Goal: Task Accomplishment & Management: Use online tool/utility

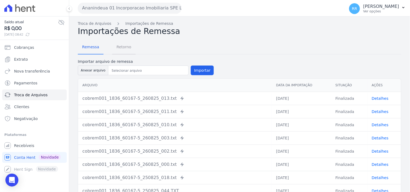
click at [122, 51] on span "Retorno" at bounding box center [123, 47] width 21 height 11
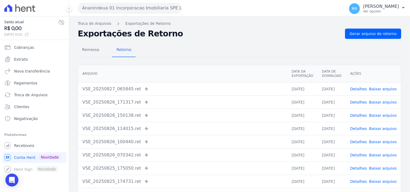
click at [126, 8] on button "Ananindeua 01 Incorporacao Imobiliaria SPE LTDA" at bounding box center [130, 8] width 104 height 11
click at [132, 8] on button "Ananindeua 01 Incorporacao Imobiliaria SPE LTDA" at bounding box center [130, 8] width 104 height 11
click at [93, 9] on button "Ananindeua 01 Incorporacao Imobiliaria SPE LTDA" at bounding box center [130, 8] width 104 height 11
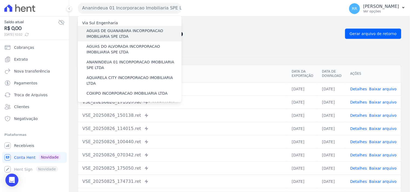
click at [112, 28] on div "AGUAS DE GUANABARA INCORPORACAO IMOBILIARIA SPE LTDA" at bounding box center [130, 34] width 104 height 16
click at [110, 31] on label "AGUAS DE GUANABARA INCORPORACAO IMOBILIARIA SPE LTDA" at bounding box center [133, 33] width 95 height 11
click at [0, 0] on input "AGUAS DE GUANABARA INCORPORACAO IMOBILIARIA SPE LTDA" at bounding box center [0, 0] width 0 height 0
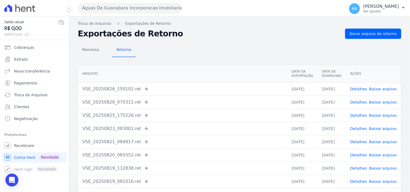
click at [232, 39] on div "Remessa Retorno Arquivo Data da Exportação Data de Download Ações VSE_20250826_…" at bounding box center [239, 136] width 323 height 195
click at [166, 79] on th "Arquivo" at bounding box center [182, 74] width 209 height 18
click at [142, 82] on td "VSE_20250826_150102.ret Enviado para Nexxera em: 26/08/2025, 15:01" at bounding box center [182, 88] width 209 height 13
click at [395, 34] on link "Gerar arquivo de retorno" at bounding box center [373, 34] width 56 height 10
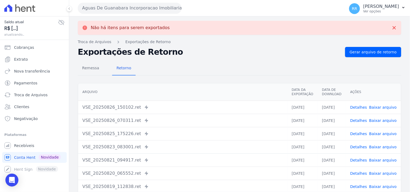
click at [118, 12] on button "Aguas De Guanabara Incorporacao Imobiliaria SPE LTDA" at bounding box center [130, 8] width 104 height 11
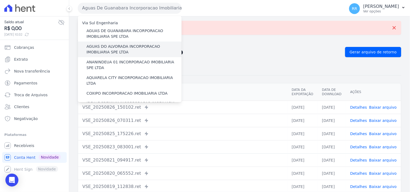
click at [133, 48] on label "AGUAS DO ALVORADA INCORPORACAO IMOBILIARIA SPE LTDA" at bounding box center [133, 49] width 95 height 11
click at [0, 0] on input "AGUAS DO ALVORADA INCORPORACAO IMOBILIARIA SPE LTDA" at bounding box center [0, 0] width 0 height 0
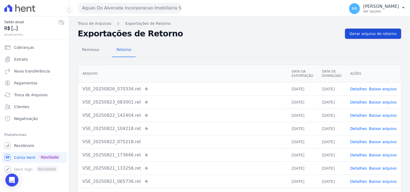
click at [360, 36] on span "Gerar arquivo de retorno" at bounding box center [372, 33] width 47 height 5
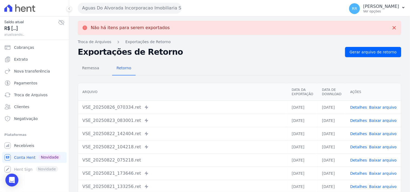
click at [133, 8] on button "Aguas Do Alvorada Incorporacao Imobiliaria SPE LTDA" at bounding box center [130, 8] width 104 height 11
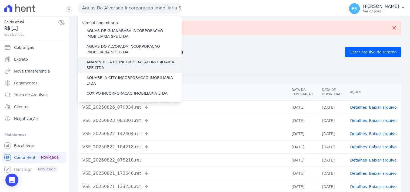
click at [130, 59] on label "ANANINDEUA 01 INCORPORACAO IMOBILIARIA SPE LTDA" at bounding box center [133, 64] width 95 height 11
click at [0, 0] on input "ANANINDEUA 01 INCORPORACAO IMOBILIARIA SPE LTDA" at bounding box center [0, 0] width 0 height 0
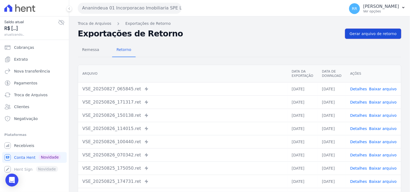
click at [360, 33] on span "Gerar arquivo de retorno" at bounding box center [372, 33] width 47 height 5
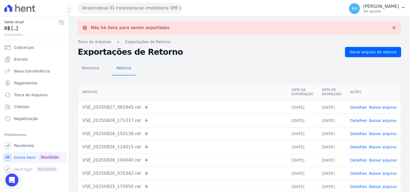
click at [126, 11] on button "Ananindeua 01 Incorporacao Imobiliaria SPE LTDA" at bounding box center [130, 8] width 104 height 11
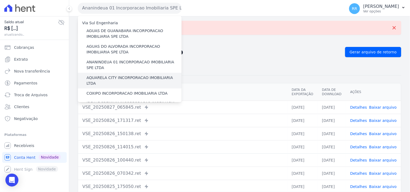
click at [108, 76] on label "AQUARELA CITY INCORPORACAO IMOBILIARIA LTDA" at bounding box center [133, 80] width 95 height 11
click at [0, 0] on input "AQUARELA CITY INCORPORACAO IMOBILIARIA LTDA" at bounding box center [0, 0] width 0 height 0
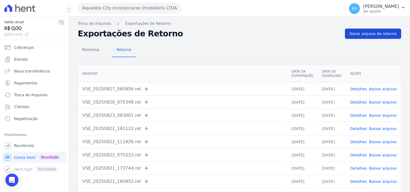
click at [376, 36] on span "Gerar arquivo de retorno" at bounding box center [372, 33] width 47 height 5
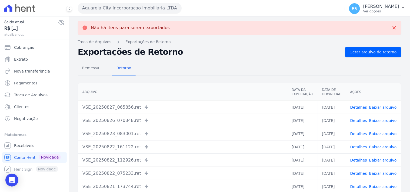
click at [115, 6] on button "Aquarela City Incorporacao Imobiliaria LTDA" at bounding box center [130, 8] width 104 height 11
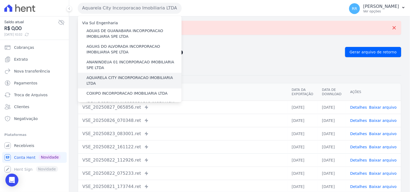
scroll to position [20, 0]
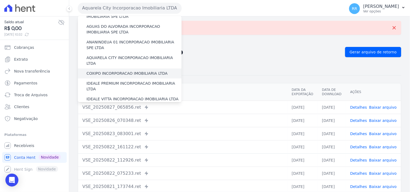
click at [114, 71] on label "COXIPO INCORPORACAO IMOBILIARIA LTDA" at bounding box center [126, 74] width 81 height 6
click at [0, 0] on input "COXIPO INCORPORACAO IMOBILIARIA LTDA" at bounding box center [0, 0] width 0 height 0
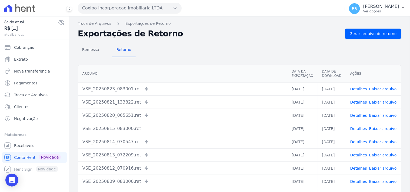
click at [377, 28] on div "Troca de Arquivos Exportações de Retorno Exportações de Retorno Gerar arquivo d…" at bounding box center [239, 127] width 341 height 222
click at [361, 32] on span "Gerar arquivo de retorno" at bounding box center [372, 33] width 47 height 5
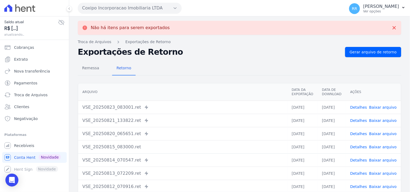
click at [129, 9] on button "Coxipo Incorporacao Imobiliaria LTDA" at bounding box center [130, 8] width 104 height 11
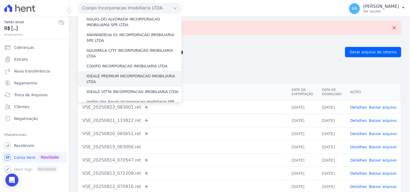
scroll to position [30, 0]
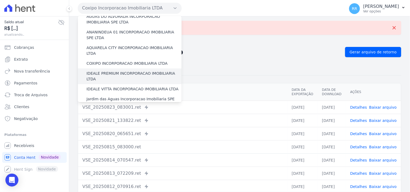
click at [108, 71] on label "IDEALE PREMIUM INCORPORACAO IMOBILIARIA LTDA" at bounding box center [133, 76] width 95 height 11
click at [0, 0] on input "IDEALE PREMIUM INCORPORACAO IMOBILIARIA LTDA" at bounding box center [0, 0] width 0 height 0
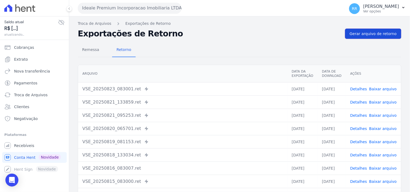
click at [368, 33] on span "Gerar arquivo de retorno" at bounding box center [372, 33] width 47 height 5
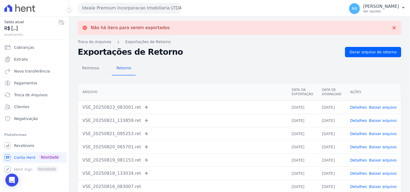
click at [107, 9] on button "Ideale Premium Incorporacao Imobiliaria LTDA" at bounding box center [130, 8] width 104 height 11
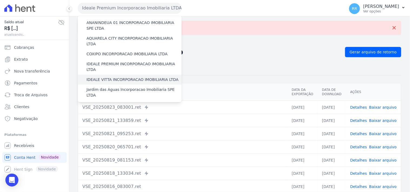
scroll to position [40, 0]
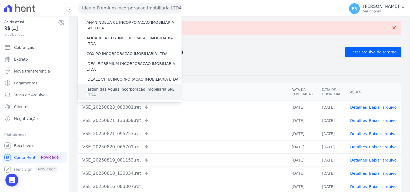
click at [110, 87] on div "Jardim das Aguas Incorporacao Imobiliaria SPE LTDA" at bounding box center [130, 93] width 104 height 16
click at [114, 87] on label "Jardim das Aguas Incorporacao Imobiliaria SPE LTDA" at bounding box center [133, 92] width 95 height 11
click at [0, 0] on input "Jardim das Aguas Incorporacao Imobiliaria SPE LTDA" at bounding box center [0, 0] width 0 height 0
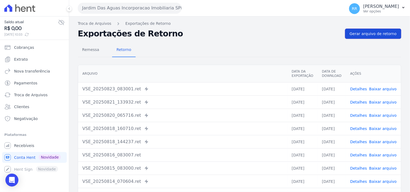
click at [375, 38] on link "Gerar arquivo de retorno" at bounding box center [373, 34] width 56 height 10
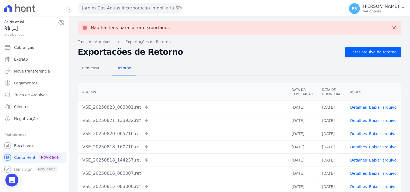
click at [118, 12] on button "Jardim Das Aguas Incorporacao Imobiliaria SPE LTDA" at bounding box center [130, 8] width 104 height 11
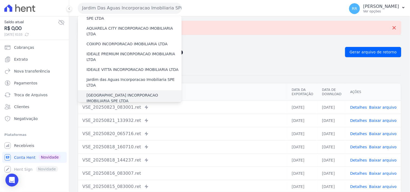
scroll to position [60, 0]
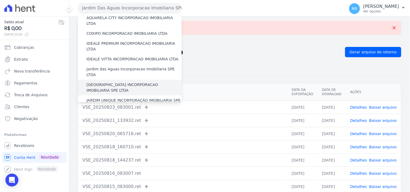
click at [116, 82] on label "[GEOGRAPHIC_DATA] INCORPORACAO IMOBILIARIA SPE LTDA" at bounding box center [133, 87] width 95 height 11
click at [0, 0] on input "[GEOGRAPHIC_DATA] INCORPORACAO IMOBILIARIA SPE LTDA" at bounding box center [0, 0] width 0 height 0
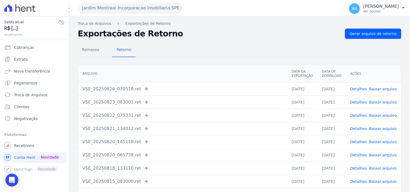
click at [366, 34] on span "Gerar arquivo de retorno" at bounding box center [372, 33] width 47 height 5
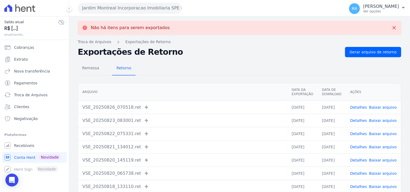
click at [128, 6] on button "Jardim Montreal Incorporacao Imobiliaria SPE LTDA" at bounding box center [130, 8] width 104 height 11
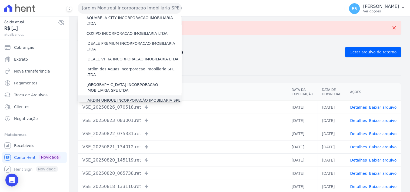
click at [114, 98] on label "JARDIM UNIQUE INCORPORAÇÃO IMOBILIARIA SPE LTDA" at bounding box center [133, 103] width 95 height 11
click at [0, 0] on input "JARDIM UNIQUE INCORPORAÇÃO IMOBILIARIA SPE LTDA" at bounding box center [0, 0] width 0 height 0
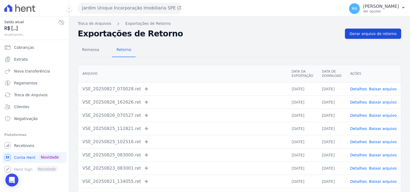
click at [379, 38] on link "Gerar arquivo de retorno" at bounding box center [373, 34] width 56 height 10
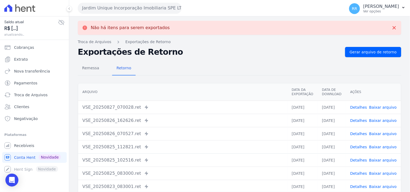
click at [145, 6] on button "Jardim Unique Incorporação Imobiliaria SPE LTDA" at bounding box center [130, 8] width 104 height 11
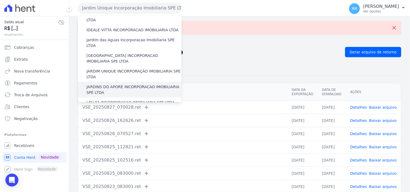
scroll to position [90, 0]
click at [115, 83] on label "JARDINS DO APORE INCORPORACAO IMOBILIARIA SPE LTDA" at bounding box center [133, 88] width 95 height 11
click at [0, 0] on input "JARDINS DO APORE INCORPORACAO IMOBILIARIA SPE LTDA" at bounding box center [0, 0] width 0 height 0
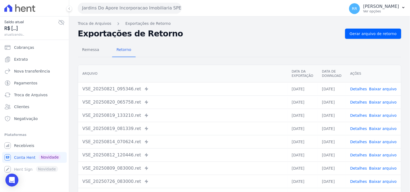
click at [369, 28] on div "Troca de Arquivos Exportações de Retorno Exportações de Retorno Gerar arquivo d…" at bounding box center [239, 127] width 341 height 222
click at [368, 32] on span "Gerar arquivo de retorno" at bounding box center [372, 33] width 47 height 5
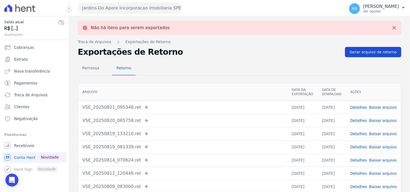
click at [366, 50] on span "Gerar arquivo de retorno" at bounding box center [372, 51] width 47 height 5
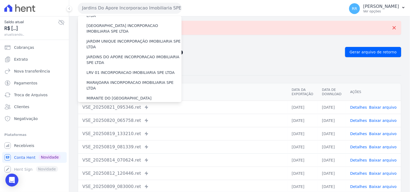
scroll to position [120, 0]
click at [117, 69] on label "LRV 01 INCORPORACAO IMOBILIARIA SPE LTDA" at bounding box center [130, 72] width 88 height 6
click at [0, 0] on input "LRV 01 INCORPORACAO IMOBILIARIA SPE LTDA" at bounding box center [0, 0] width 0 height 0
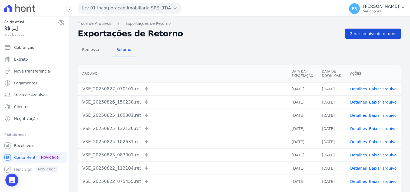
click at [367, 37] on link "Gerar arquivo de retorno" at bounding box center [373, 34] width 56 height 10
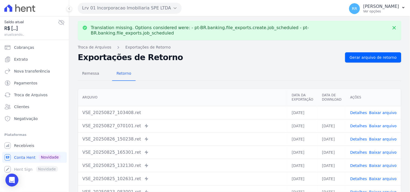
click at [129, 8] on button "Lrv 01 Incorporacao Imobiliaria SPE LTDA" at bounding box center [130, 8] width 104 height 11
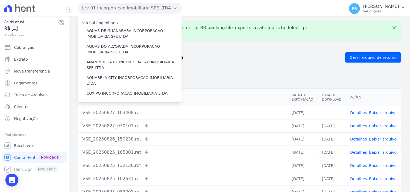
click at [289, 55] on h2 "Exportações de Retorno" at bounding box center [209, 58] width 263 height 8
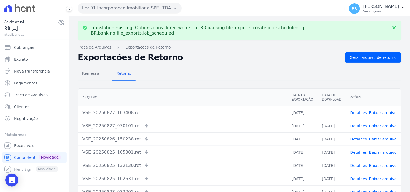
click at [379, 111] on link "Baixar arquivo" at bounding box center [383, 113] width 28 height 4
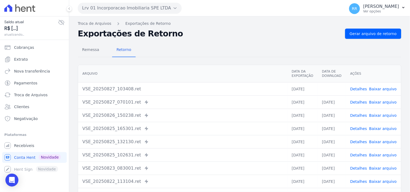
click at [379, 90] on link "Baixar arquivo" at bounding box center [383, 89] width 28 height 4
click at [223, 50] on div "Remessa Retorno" at bounding box center [239, 50] width 323 height 14
click at [94, 9] on button "Lrv 01 Incorporacao Imobiliaria SPE LTDA" at bounding box center [130, 8] width 104 height 11
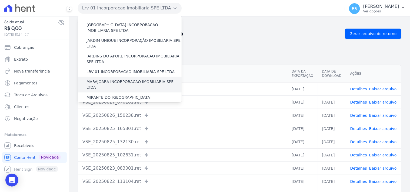
click at [109, 79] on label "MARAJOARA INCORPORACAO IMOBILIARIA SPE LTDA" at bounding box center [133, 84] width 95 height 11
click at [0, 0] on input "MARAJOARA INCORPORACAO IMOBILIARIA SPE LTDA" at bounding box center [0, 0] width 0 height 0
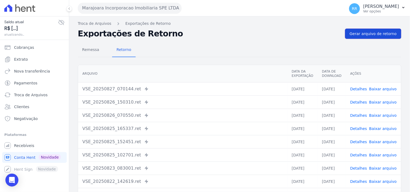
click at [360, 34] on span "Gerar arquivo de retorno" at bounding box center [372, 33] width 47 height 5
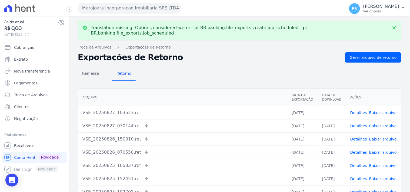
click at [383, 111] on link "Baixar arquivo" at bounding box center [383, 113] width 28 height 4
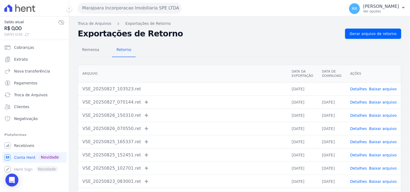
click at [205, 48] on div "Remessa Retorno" at bounding box center [239, 50] width 323 height 14
click at [150, 16] on div "Marajoara Incorporacao Imobiliaria SPE LTDA Via Sul Engenharia AGUAS DE GUANABA…" at bounding box center [210, 8] width 265 height 17
click at [149, 12] on button "Marajoara Incorporacao Imobiliaria SPE LTDA" at bounding box center [130, 8] width 104 height 11
click at [136, 5] on button "Marajoara Incorporacao Imobiliaria SPE LTDA" at bounding box center [130, 8] width 104 height 11
click at [273, 39] on div "Remessa Retorno Arquivo Data da Exportação Data de Download Ações VSE_20250827_…" at bounding box center [239, 136] width 323 height 195
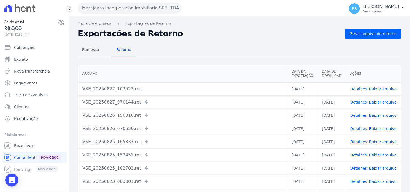
click at [273, 39] on div "Remessa Retorno Arquivo Data da Exportação Data de Download Ações VSE_20250827_…" at bounding box center [239, 136] width 323 height 195
click at [118, 9] on button "Marajoara Incorporacao Imobiliaria SPE LTDA" at bounding box center [130, 8] width 104 height 11
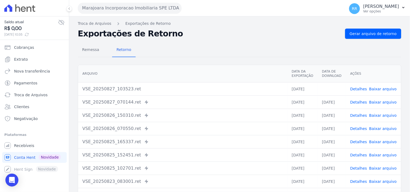
click at [118, 9] on button "Marajoara Incorporacao Imobiliaria SPE LTDA" at bounding box center [130, 8] width 104 height 11
click at [210, 37] on h2 "Exportações de Retorno" at bounding box center [209, 34] width 263 height 8
click at [119, 12] on button "Marajoara Incorporacao Imobiliaria SPE LTDA" at bounding box center [130, 8] width 104 height 11
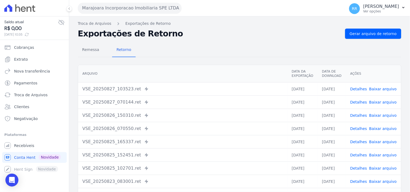
click at [124, 8] on button "Marajoara Incorporacao Imobiliaria SPE LTDA" at bounding box center [130, 8] width 104 height 11
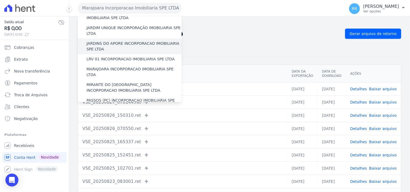
scroll to position [140, 0]
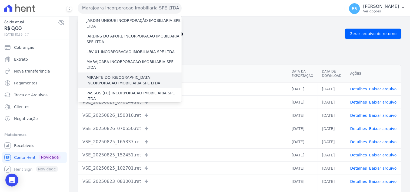
click at [108, 75] on label "MIRANTE DO [GEOGRAPHIC_DATA] INCORPORACAO IMOBILIARIA SPE LTDA" at bounding box center [133, 80] width 95 height 11
click at [0, 0] on input "MIRANTE DO [GEOGRAPHIC_DATA] INCORPORACAO IMOBILIARIA SPE LTDA" at bounding box center [0, 0] width 0 height 0
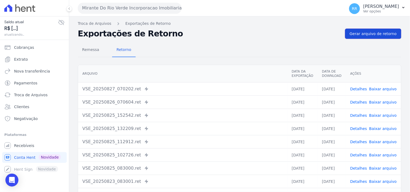
click at [368, 32] on span "Gerar arquivo de retorno" at bounding box center [372, 33] width 47 height 5
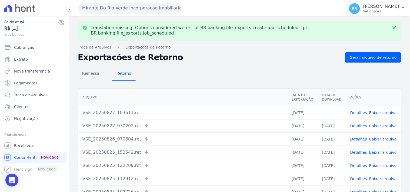
click at [374, 111] on link "Baixar arquivo" at bounding box center [383, 113] width 28 height 4
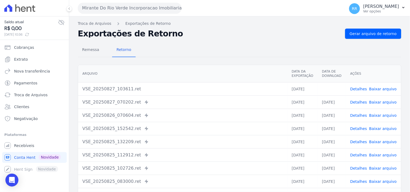
click at [206, 49] on div "Remessa Retorno" at bounding box center [239, 50] width 323 height 14
click at [99, 7] on button "Mirante Do Rio Verde Incorporacao Imobiliaria SPE LTDA" at bounding box center [130, 8] width 104 height 11
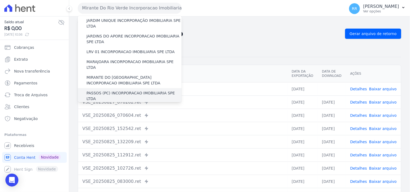
click at [106, 88] on div "PASSOS (PC) INCORPORACAO IMOBILIARIA SPE LTDA" at bounding box center [130, 96] width 104 height 16
click at [151, 90] on label "PASSOS (PC) INCORPORACAO IMOBILIARIA SPE LTDA" at bounding box center [133, 95] width 95 height 11
click at [0, 0] on input "PASSOS (PC) INCORPORACAO IMOBILIARIA SPE LTDA" at bounding box center [0, 0] width 0 height 0
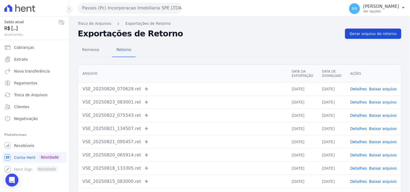
click at [375, 34] on span "Gerar arquivo de retorno" at bounding box center [372, 33] width 47 height 5
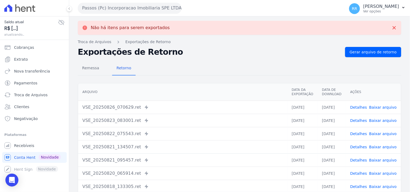
click at [130, 10] on button "Passos (Pc) Incorporacao Imobiliaria SPE LTDA" at bounding box center [130, 8] width 104 height 11
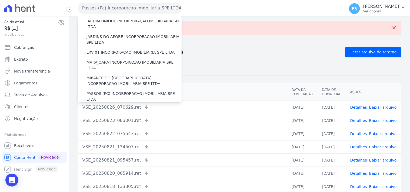
scroll to position [150, 0]
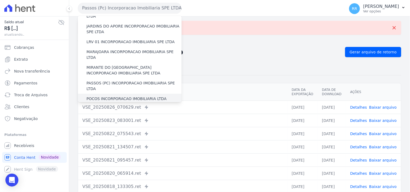
click at [108, 96] on label "POCOS INCORPORACAO IMOBILIARIA LTDA" at bounding box center [126, 99] width 80 height 6
click at [0, 0] on input "POCOS INCORPORACAO IMOBILIARIA LTDA" at bounding box center [0, 0] width 0 height 0
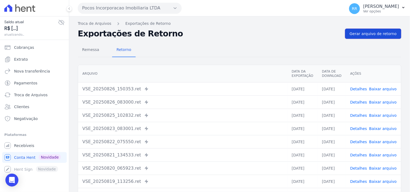
click at [359, 37] on link "Gerar arquivo de retorno" at bounding box center [373, 34] width 56 height 10
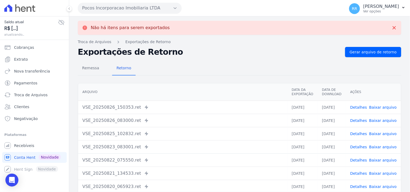
click at [111, 8] on button "Pocos Incorporacao Imobiliaria LTDA" at bounding box center [130, 8] width 104 height 11
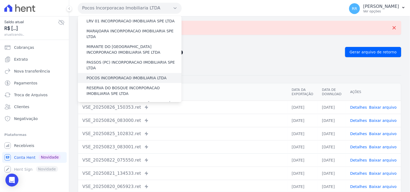
scroll to position [180, 0]
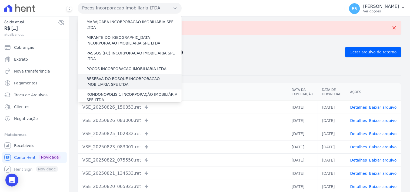
click at [114, 76] on label "RESERVA DO BOSQUE INCORPORACAO IMOBILIARIA SPE LTDA" at bounding box center [133, 81] width 95 height 11
click at [0, 0] on input "RESERVA DO BOSQUE INCORPORACAO IMOBILIARIA SPE LTDA" at bounding box center [0, 0] width 0 height 0
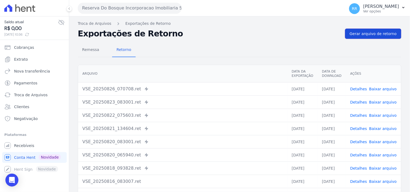
click at [373, 30] on link "Gerar arquivo de retorno" at bounding box center [373, 34] width 56 height 10
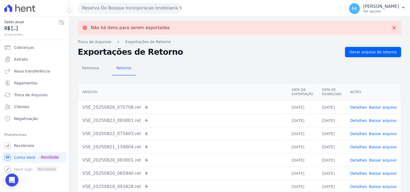
click at [107, 8] on button "Reserva Do Bosque Incorporacao Imobiliaria SPE LTDA" at bounding box center [130, 8] width 104 height 11
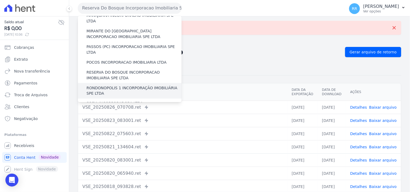
scroll to position [190, 0]
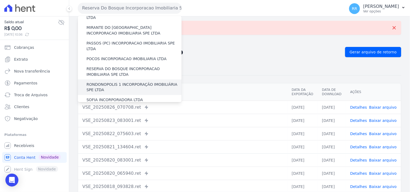
click at [113, 82] on label "RONDONOPOLIS 1 INCORPORAÇÃO IMOBILIÁRIA SPE LTDA" at bounding box center [133, 87] width 95 height 11
click at [0, 0] on input "RONDONOPOLIS 1 INCORPORAÇÃO IMOBILIÁRIA SPE LTDA" at bounding box center [0, 0] width 0 height 0
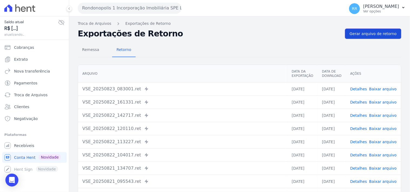
click at [372, 31] on span "Gerar arquivo de retorno" at bounding box center [372, 33] width 47 height 5
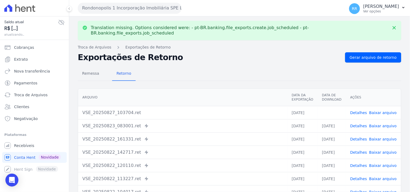
click at [390, 111] on link "Baixar arquivo" at bounding box center [383, 113] width 28 height 4
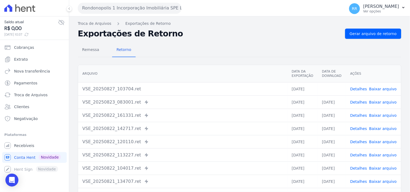
click at [200, 53] on div "Remessa Retorno" at bounding box center [239, 50] width 323 height 14
click at [150, 6] on button "Rondonopolis 1 Incorporação Imobiliária SPE LTDA" at bounding box center [130, 8] width 104 height 11
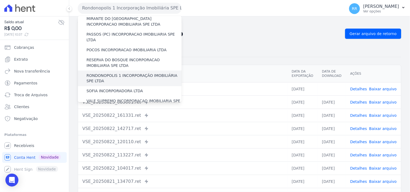
scroll to position [210, 0]
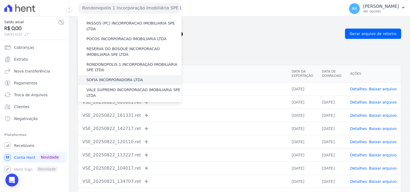
click at [113, 77] on label "SOFIA INCORPORADORA LTDA" at bounding box center [114, 80] width 56 height 6
click at [0, 0] on input "SOFIA INCORPORADORA LTDA" at bounding box center [0, 0] width 0 height 0
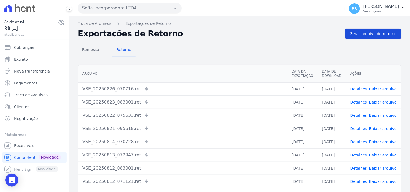
click at [365, 32] on span "Gerar arquivo de retorno" at bounding box center [372, 33] width 47 height 5
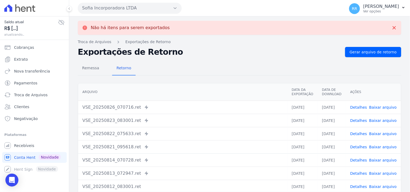
click at [164, 12] on button "Sofia Incorporadora LTDA" at bounding box center [130, 8] width 104 height 11
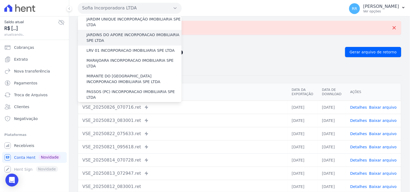
scroll to position [220, 0]
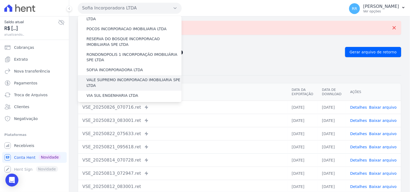
click at [119, 77] on label "VALE SUPREMO INCORPORACAO IMOBILIARIA SPE LTDA" at bounding box center [133, 82] width 95 height 11
click at [0, 0] on input "VALE SUPREMO INCORPORACAO IMOBILIARIA SPE LTDA" at bounding box center [0, 0] width 0 height 0
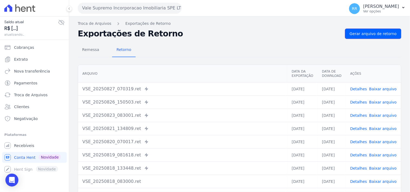
click at [360, 36] on link "Gerar arquivo de retorno" at bounding box center [373, 34] width 56 height 10
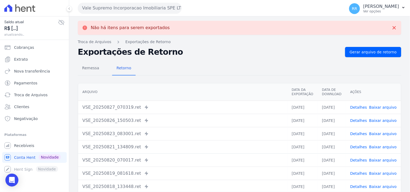
click at [107, 7] on button "Vale Supremo Incorporacao Imobiliaria SPE LTDA" at bounding box center [130, 8] width 104 height 11
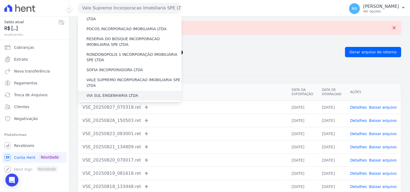
click at [116, 93] on label "VIA SUL ENGENHARIA LTDA" at bounding box center [112, 96] width 52 height 6
click at [0, 0] on input "VIA SUL ENGENHARIA LTDA" at bounding box center [0, 0] width 0 height 0
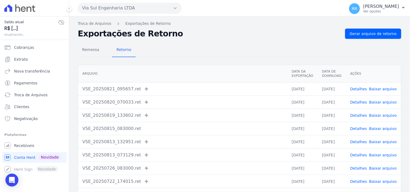
click at [375, 45] on div "Remessa Retorno" at bounding box center [239, 50] width 323 height 14
click at [374, 32] on span "Gerar arquivo de retorno" at bounding box center [372, 33] width 47 height 5
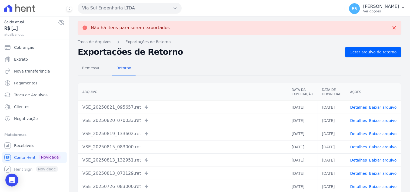
click at [131, 11] on button "Via Sul Engenharia LTDA" at bounding box center [130, 8] width 104 height 11
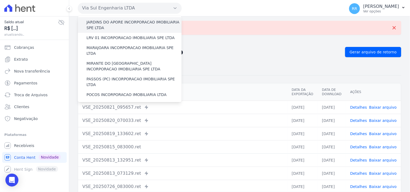
scroll to position [240, 0]
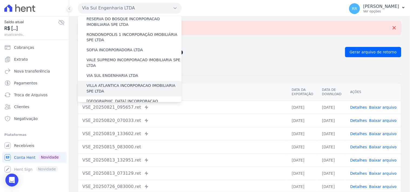
click at [116, 83] on label "VILLA ATLANTICA INCORPORACAO IMOBILIARIA SPE LTDA" at bounding box center [133, 88] width 95 height 11
click at [0, 0] on input "VILLA ATLANTICA INCORPORACAO IMOBILIARIA SPE LTDA" at bounding box center [0, 0] width 0 height 0
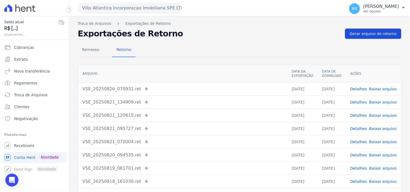
click at [375, 36] on span "Gerar arquivo de retorno" at bounding box center [372, 33] width 47 height 5
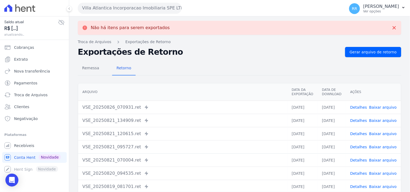
click at [136, 6] on button "Villa Atlantica Incorporacao Imobiliaria SPE LTDA" at bounding box center [130, 8] width 104 height 11
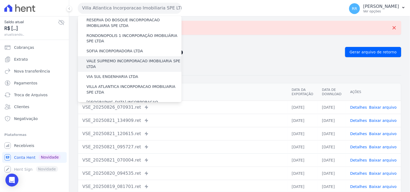
scroll to position [241, 0]
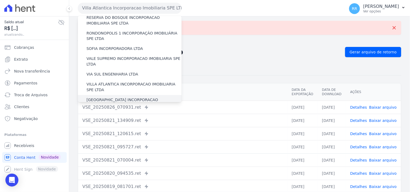
click at [115, 97] on label "[GEOGRAPHIC_DATA] INCORPORACAO IMOBILIARIA SPE LTDA" at bounding box center [133, 102] width 95 height 11
click at [0, 0] on input "[GEOGRAPHIC_DATA] INCORPORACAO IMOBILIARIA SPE LTDA" at bounding box center [0, 0] width 0 height 0
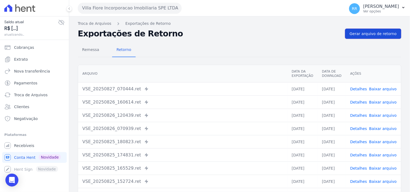
click at [373, 31] on span "Gerar arquivo de retorno" at bounding box center [372, 33] width 47 height 5
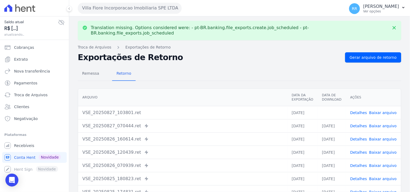
click at [382, 110] on span "Baixar arquivo" at bounding box center [383, 112] width 28 height 5
click at [382, 111] on link "Baixar arquivo" at bounding box center [383, 113] width 28 height 4
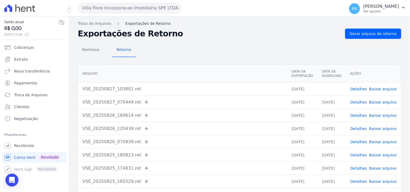
drag, startPoint x: 199, startPoint y: 33, endPoint x: 152, endPoint y: 26, distance: 48.1
click at [199, 33] on h2 "Exportações de Retorno" at bounding box center [209, 34] width 263 height 8
click at [133, 6] on button "Villa Fiore Incorporacao Imobiliaria SPE LTDA" at bounding box center [130, 8] width 104 height 11
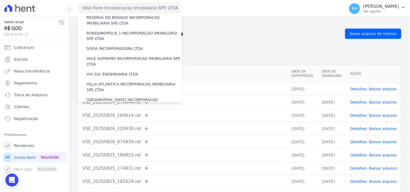
click at [104, 113] on label "VILLA TROPICAL INCORPORAÇÃO IMOBILIÁRIA SPE LTDA" at bounding box center [133, 118] width 95 height 11
click at [0, 0] on input "VILLA TROPICAL INCORPORAÇÃO IMOBILIÁRIA SPE LTDA" at bounding box center [0, 0] width 0 height 0
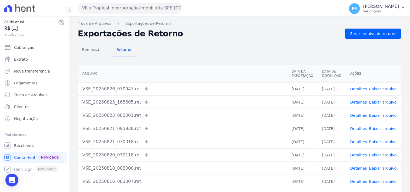
click at [358, 29] on link "Gerar arquivo de retorno" at bounding box center [373, 34] width 56 height 10
